Goal: Task Accomplishment & Management: Manage account settings

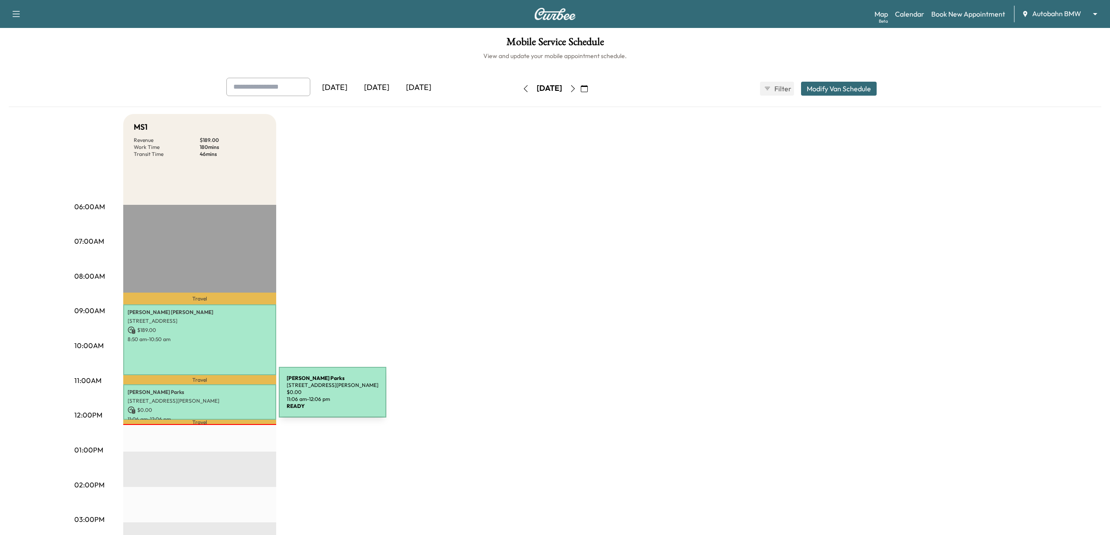
click at [213, 399] on p "[STREET_ADDRESS][PERSON_NAME]" at bounding box center [200, 401] width 144 height 7
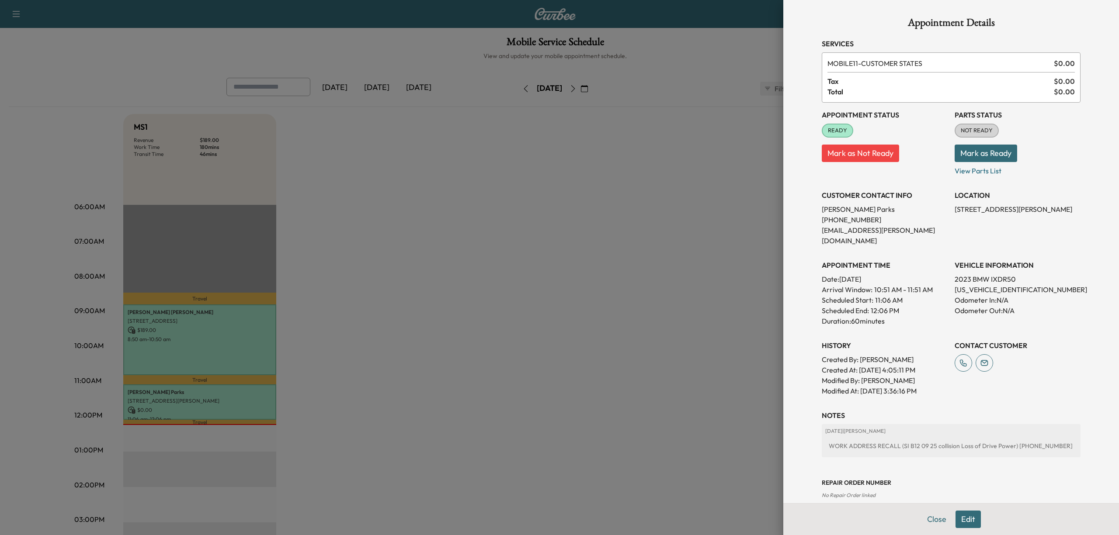
click at [1073, 350] on div "Appointment Details Services MOBILE11 - CUSTOMER STATES $ 0.00 Tax $ 0.00 Total…" at bounding box center [951, 278] width 280 height 557
click at [1076, 359] on div "Appointment Details Services MOBILE11 - CUSTOMER STATES $ 0.00 Tax $ 0.00 Total…" at bounding box center [951, 278] width 280 height 557
click at [472, 273] on div at bounding box center [559, 267] width 1119 height 535
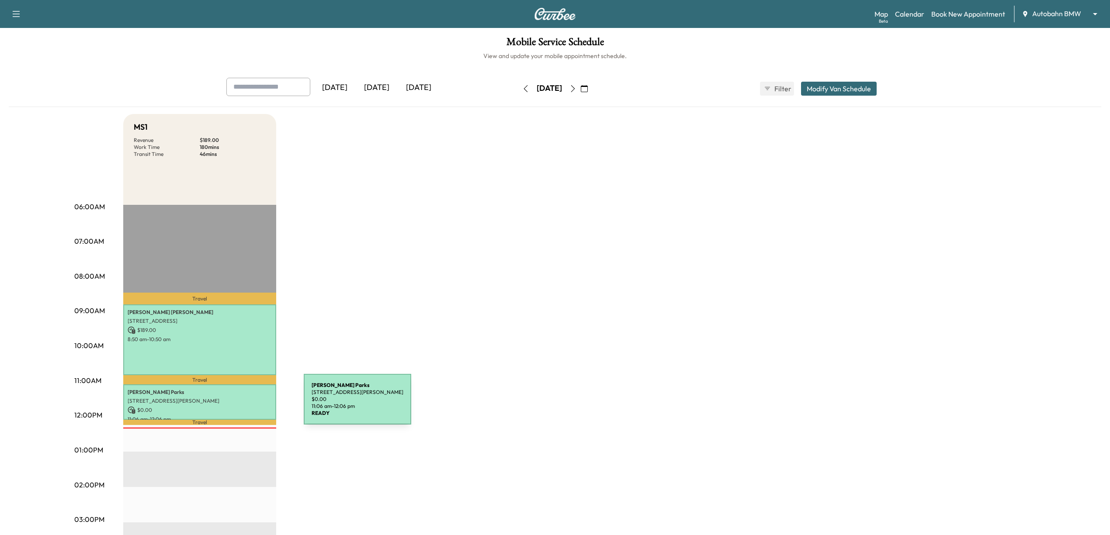
click at [238, 399] on p "[STREET_ADDRESS][PERSON_NAME]" at bounding box center [200, 401] width 144 height 7
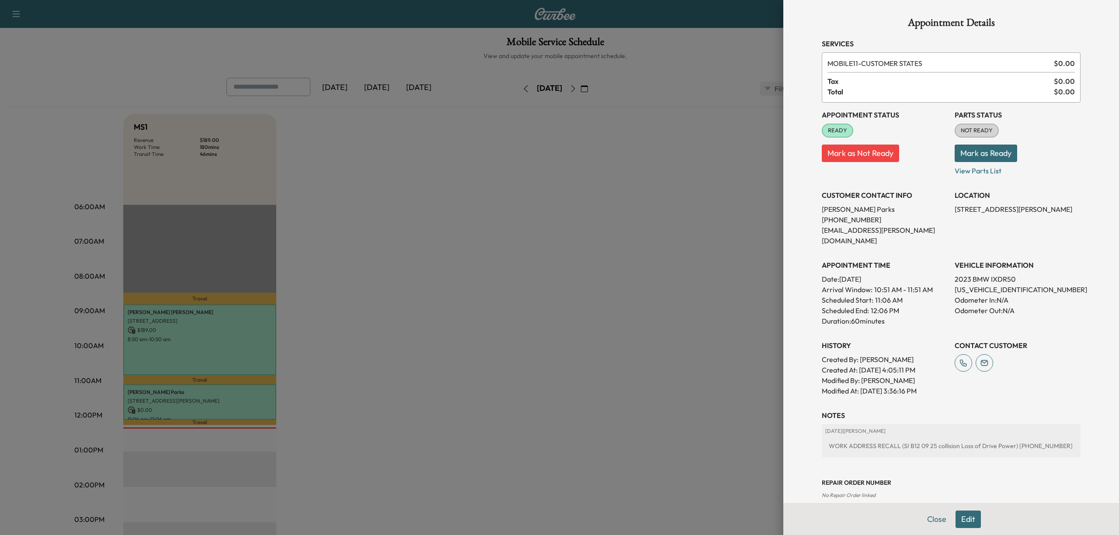
click at [960, 520] on button "Edit" at bounding box center [967, 519] width 25 height 17
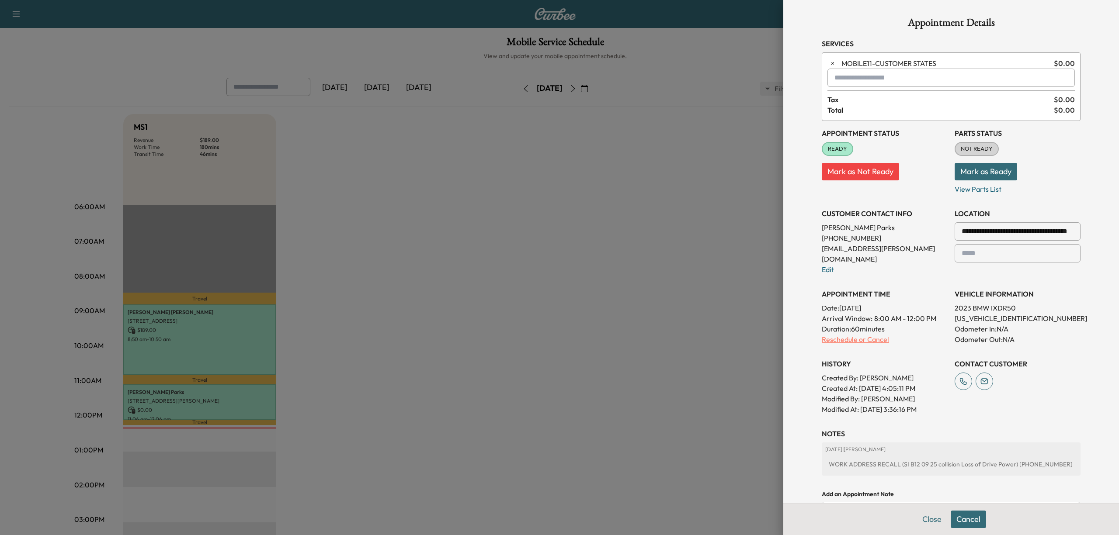
click at [875, 334] on p "Reschedule or Cancel" at bounding box center [885, 339] width 126 height 10
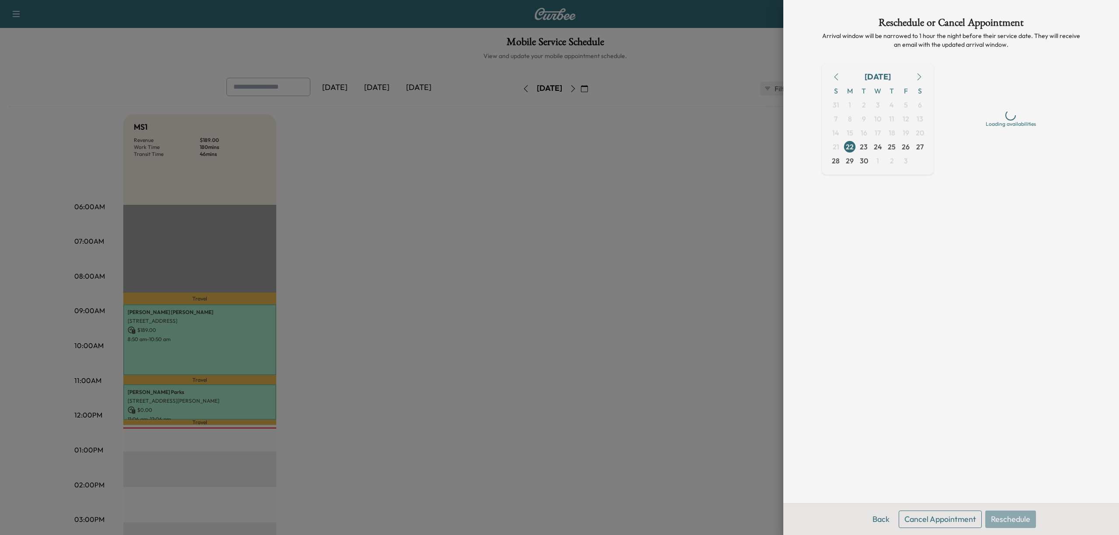
click at [935, 516] on button "Cancel Appointment" at bounding box center [939, 519] width 83 height 17
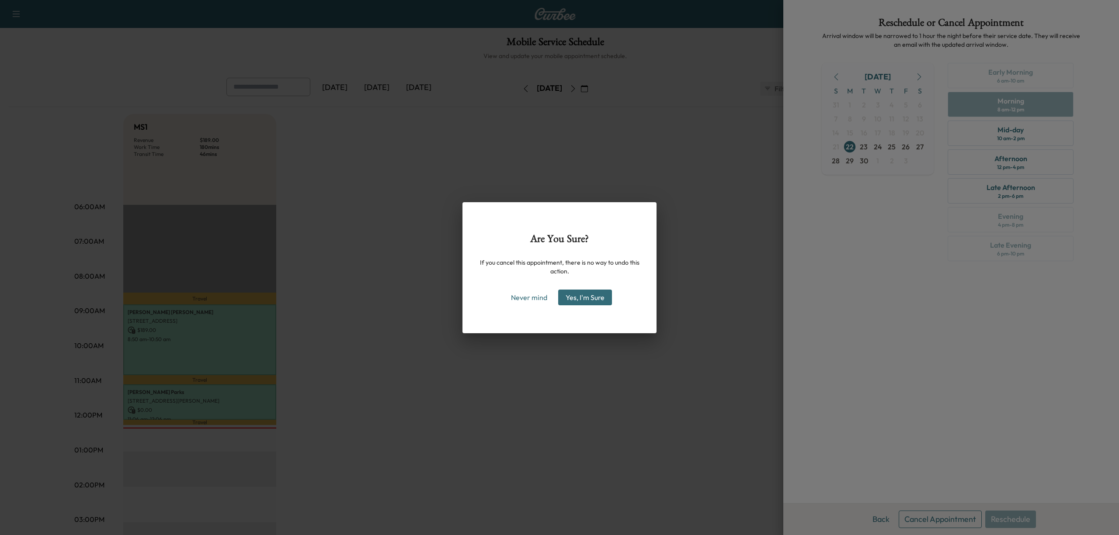
click at [602, 297] on button "Yes, I'm Sure" at bounding box center [585, 298] width 54 height 16
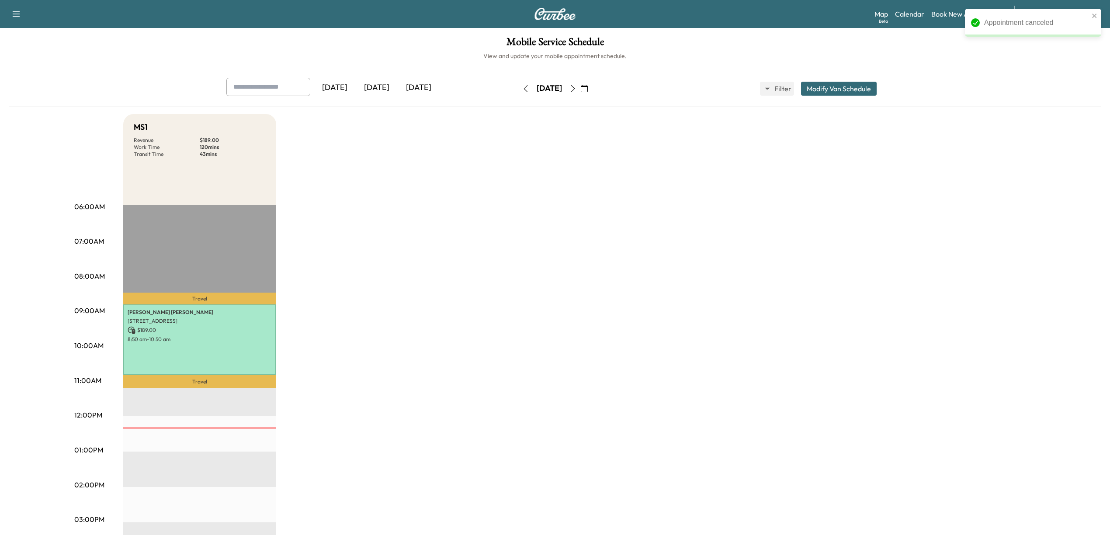
click at [526, 282] on div "MS1 Revenue $ 189.00 Work Time 120 mins Transit Time 43 mins Travel Ronnie Rand…" at bounding box center [579, 441] width 912 height 655
